Goal: Transaction & Acquisition: Purchase product/service

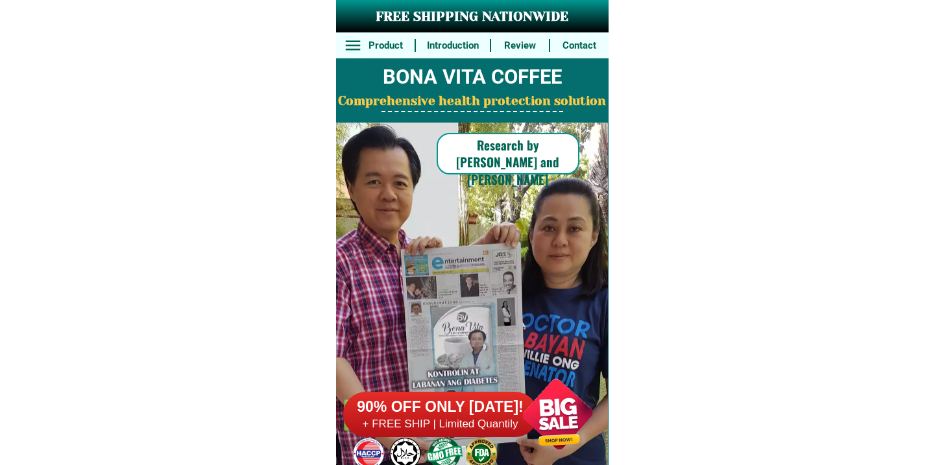
click at [472, 427] on h6 "+ FREE SHIP | Limited Quantily" at bounding box center [440, 424] width 195 height 14
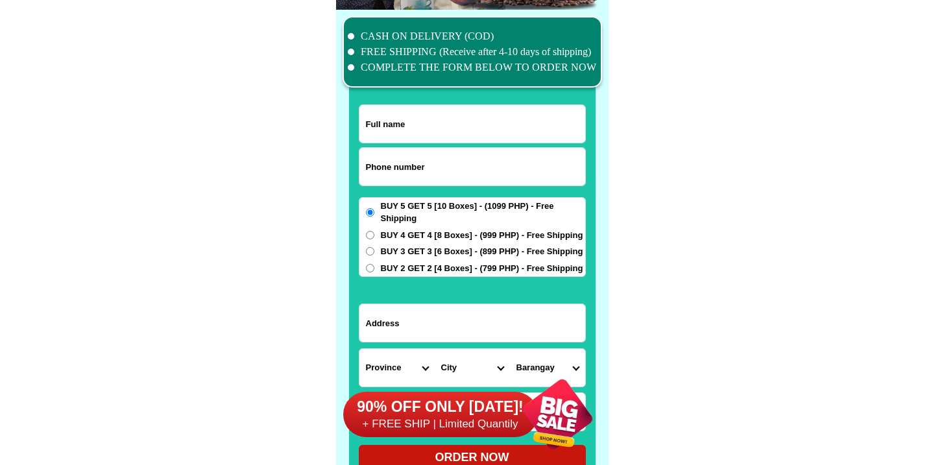
scroll to position [10088, 0]
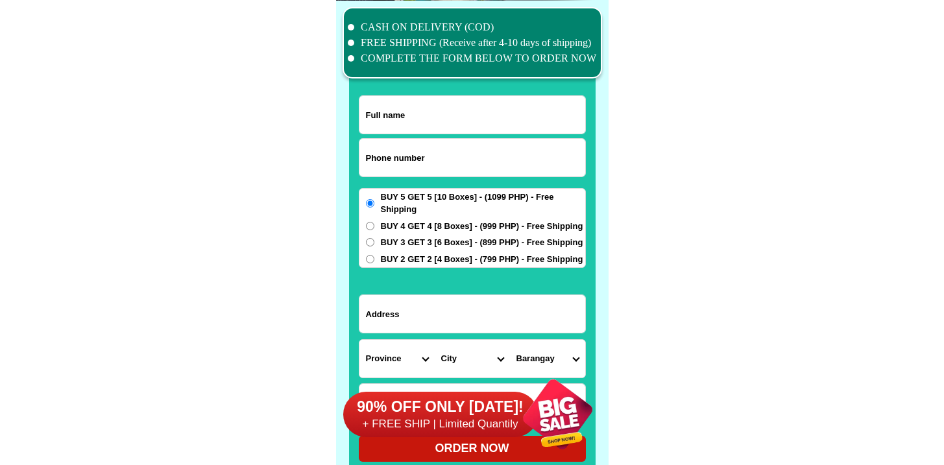
click at [476, 170] on input "Input phone_number" at bounding box center [473, 158] width 226 height 38
paste input "9951244045"
type input "09951244045"
click at [404, 118] on input "Input full_name" at bounding box center [473, 115] width 226 height 38
paste input "[PERSON_NAME]"
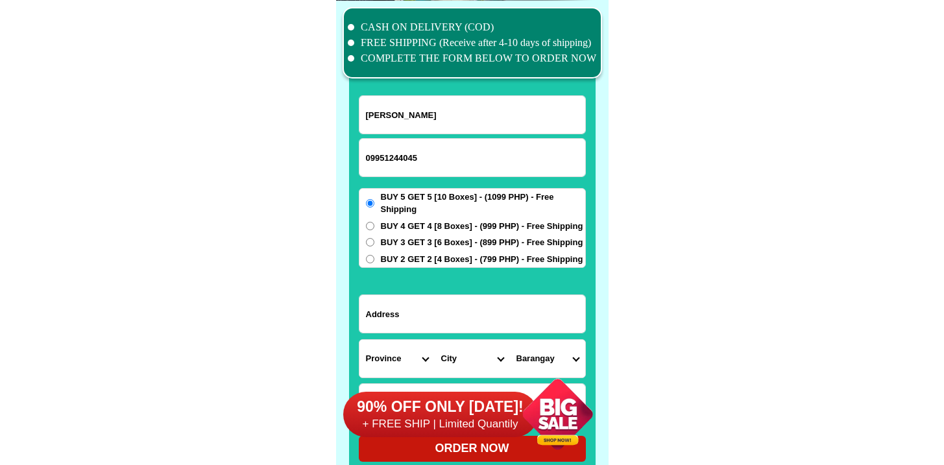
type input "[PERSON_NAME]"
click at [408, 253] on span "BUY 2 GET 2 [4 Boxes] - (799 PHP) - Free Shipping" at bounding box center [482, 259] width 202 height 13
click at [417, 266] on div "BUY 5 GET 5 [10 Boxes] - (1099 PHP) - Free Shipping BUY 4 GET 4 [8 Boxes] - (99…" at bounding box center [472, 228] width 227 height 80
click at [418, 256] on span "BUY 2 GET 2 [4 Boxes] - (799 PHP) - Free Shipping" at bounding box center [482, 259] width 202 height 13
click at [374, 256] on input "BUY 2 GET 2 [4 Boxes] - (799 PHP) - Free Shipping" at bounding box center [370, 259] width 8 height 8
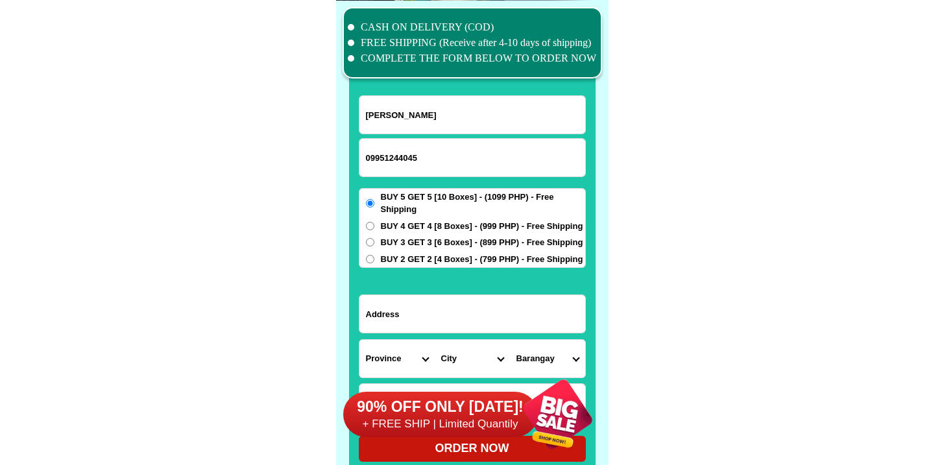
radio input "true"
click at [411, 321] on input "Input address" at bounding box center [473, 314] width 226 height 38
paste input "Brgy [PERSON_NAME]..Bago city..neg occ"
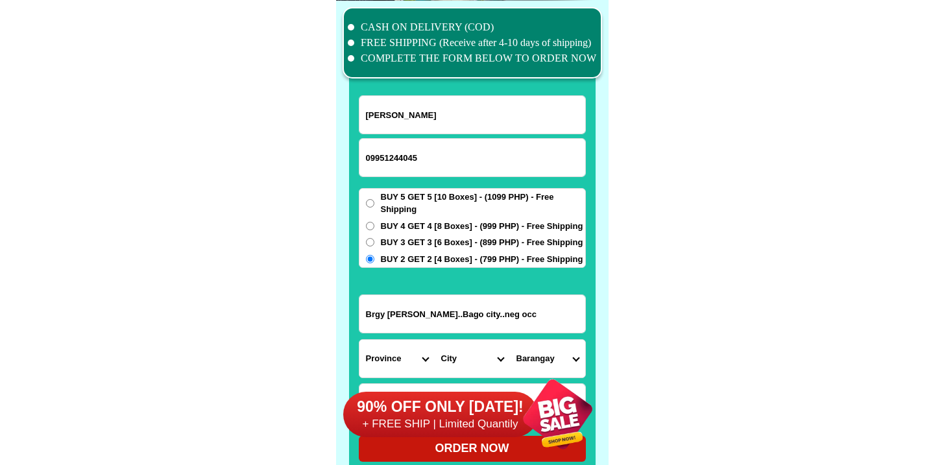
type input "Brgy [PERSON_NAME]..Bago city..neg occ"
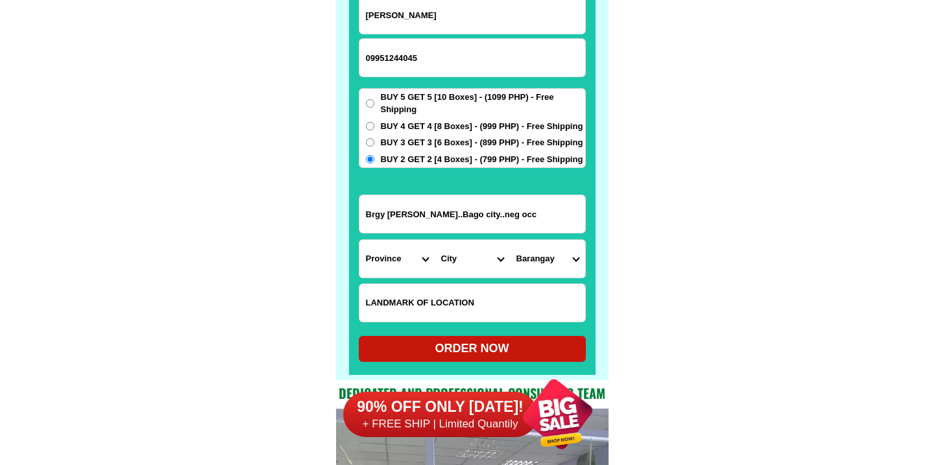
scroll to position [10267, 0]
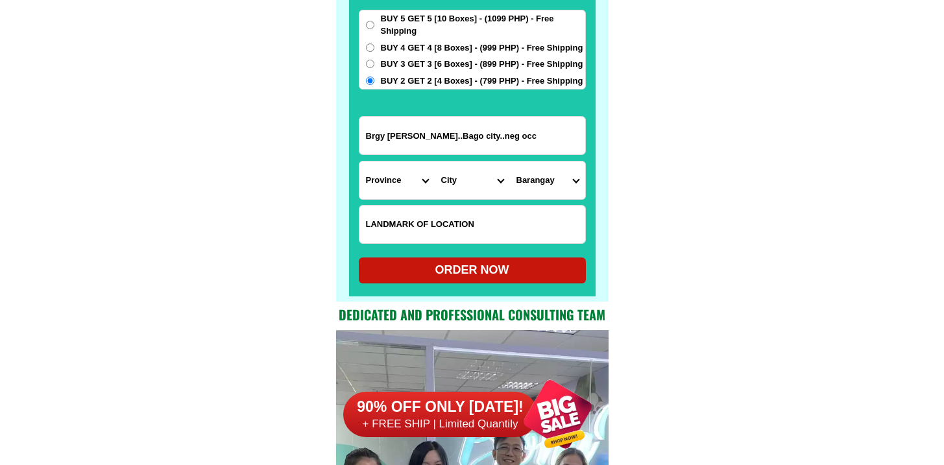
click at [420, 232] on input "Input LANDMARKOFLOCATION" at bounding box center [473, 225] width 226 height 38
paste input "[PERSON_NAME] Res."
type input "[PERSON_NAME] Res."
click at [389, 178] on select "Province [GEOGRAPHIC_DATA] [GEOGRAPHIC_DATA][PERSON_NAME][GEOGRAPHIC_DATA][GEOG…" at bounding box center [397, 181] width 75 height 38
click at [397, 189] on select "Province [GEOGRAPHIC_DATA] [GEOGRAPHIC_DATA][PERSON_NAME][GEOGRAPHIC_DATA][GEOG…" at bounding box center [397, 181] width 75 height 38
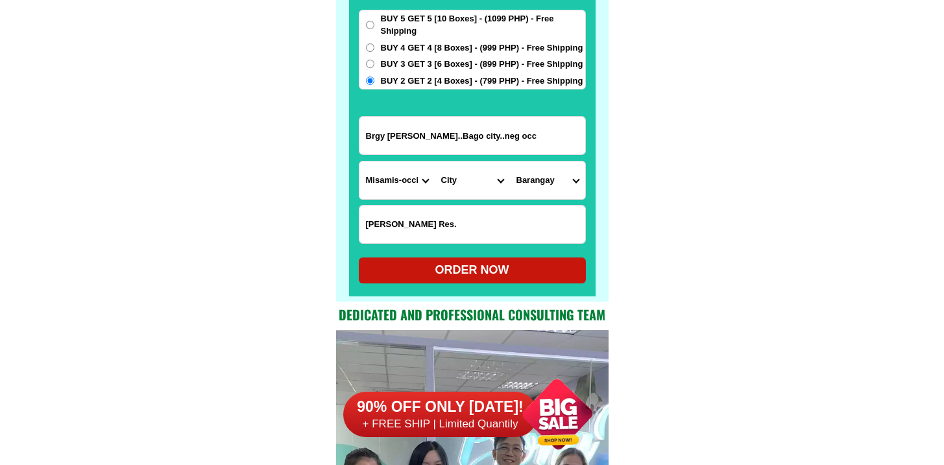
click at [360, 162] on select "Province [GEOGRAPHIC_DATA] [GEOGRAPHIC_DATA][PERSON_NAME][GEOGRAPHIC_DATA][GEOG…" at bounding box center [397, 181] width 75 height 38
click at [478, 177] on select "City [PERSON_NAME][GEOGRAPHIC_DATA][GEOGRAPHIC_DATA] [PERSON_NAME]-chiongbian […" at bounding box center [472, 181] width 75 height 38
click at [390, 187] on select "Province [GEOGRAPHIC_DATA] [GEOGRAPHIC_DATA][PERSON_NAME][GEOGRAPHIC_DATA][GEOG…" at bounding box center [397, 181] width 75 height 38
select select "63_396"
click at [360, 162] on select "Province [GEOGRAPHIC_DATA] [GEOGRAPHIC_DATA][PERSON_NAME][GEOGRAPHIC_DATA][GEOG…" at bounding box center [397, 181] width 75 height 38
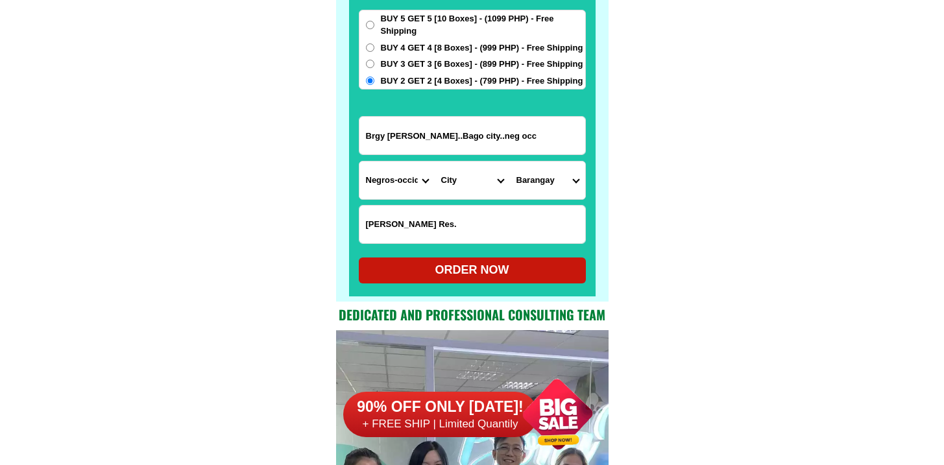
click at [482, 189] on select "City [GEOGRAPHIC_DATA]-city [GEOGRAPHIC_DATA]-city [GEOGRAPHIC_DATA][PERSON_NAM…" at bounding box center [472, 181] width 75 height 38
select select "63_3969805"
click at [435, 162] on select "City [GEOGRAPHIC_DATA]-city [GEOGRAPHIC_DATA]-city [GEOGRAPHIC_DATA][PERSON_NAM…" at bounding box center [472, 181] width 75 height 38
click at [542, 189] on select "Barangay" at bounding box center [547, 181] width 75 height 38
select select "63_396980515382"
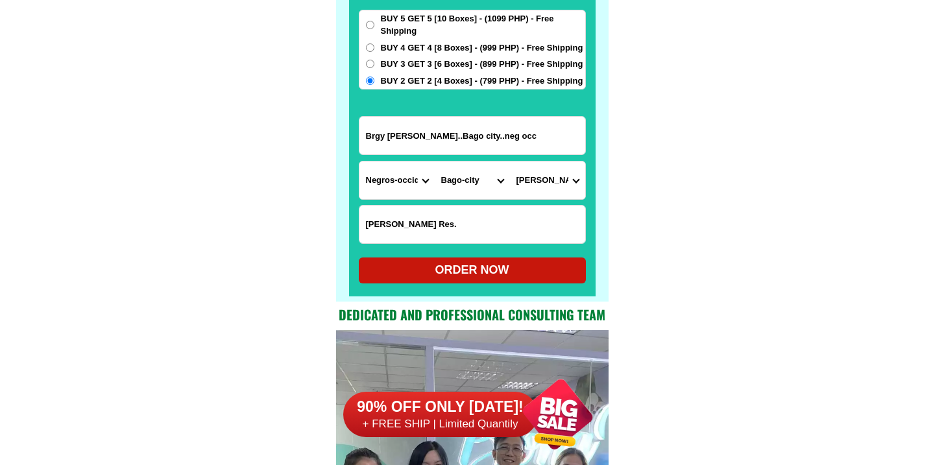
click at [510, 162] on select "Barangay Abuanan [PERSON_NAME] [PERSON_NAME] Busay [PERSON_NAME] [PERSON_NAME] …" at bounding box center [547, 181] width 75 height 38
click at [470, 267] on div "ORDER NOW" at bounding box center [472, 271] width 227 height 18
radio input "true"
